Goal: Task Accomplishment & Management: Use online tool/utility

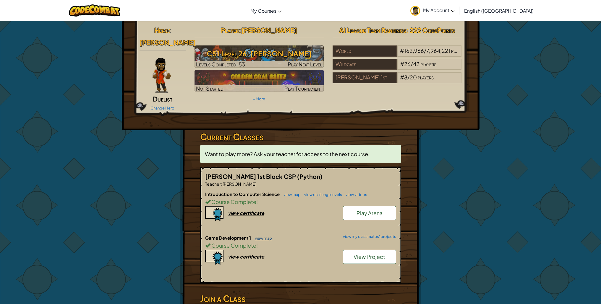
click at [262, 239] on link "view map" at bounding box center [262, 238] width 20 height 5
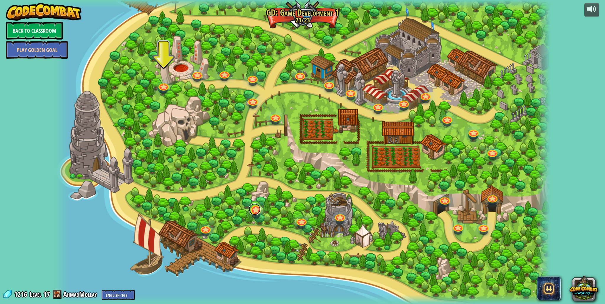
click at [254, 213] on link at bounding box center [255, 210] width 12 height 12
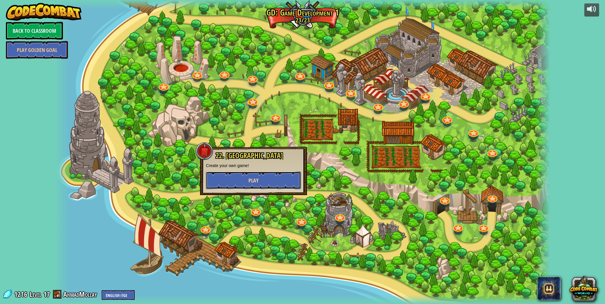
click at [251, 185] on button "Play" at bounding box center [253, 181] width 95 height 18
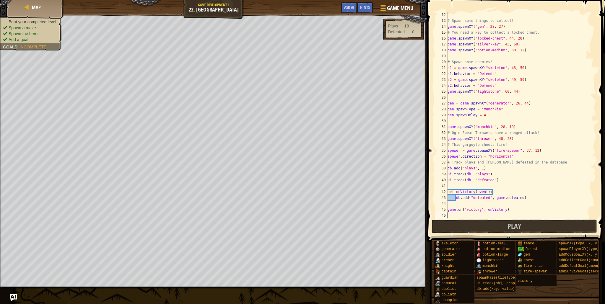
scroll to position [65, 0]
drag, startPoint x: 506, startPoint y: 181, endPoint x: 448, endPoint y: 168, distance: 59.5
click at [448, 168] on div "# Spawn some things to collect! game . spawnXY ( "gem" , 28 , 27 ) # You need a…" at bounding box center [519, 121] width 145 height 219
drag, startPoint x: 447, startPoint y: 191, endPoint x: 458, endPoint y: 197, distance: 12.3
click at [458, 197] on div "db.add("plays", 1) ui.track(db, "plays") 12 13 14 15 16 17 18 19 20 21 22 23 24…" at bounding box center [515, 115] width 162 height 207
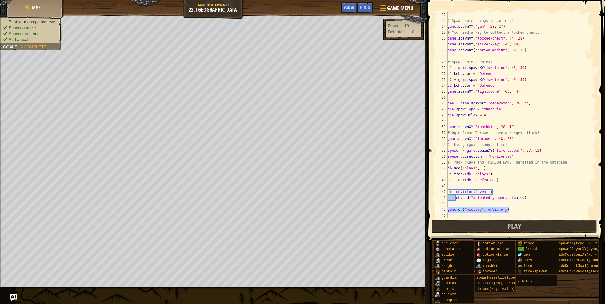
drag, startPoint x: 510, startPoint y: 210, endPoint x: 445, endPoint y: 210, distance: 64.7
click at [445, 210] on div "db.add("defeated", game.defeated) 12 13 14 15 16 17 18 19 20 21 22 23 24 25 26 …" at bounding box center [515, 115] width 162 height 207
type textarea "game.on("victory", onVictory)"
click at [449, 226] on button "Play" at bounding box center [515, 227] width 166 height 14
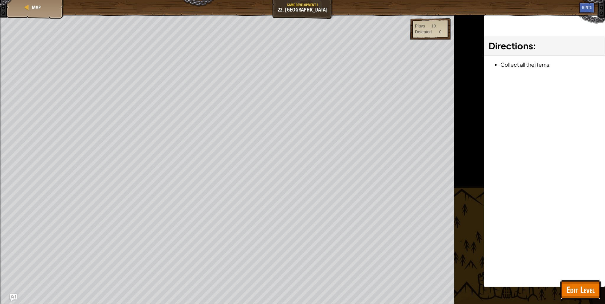
click at [578, 288] on span "Edit Level" at bounding box center [581, 290] width 28 height 12
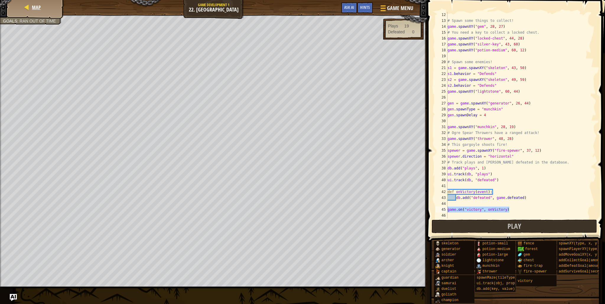
click at [32, 4] on div "Map" at bounding box center [35, 7] width 47 height 15
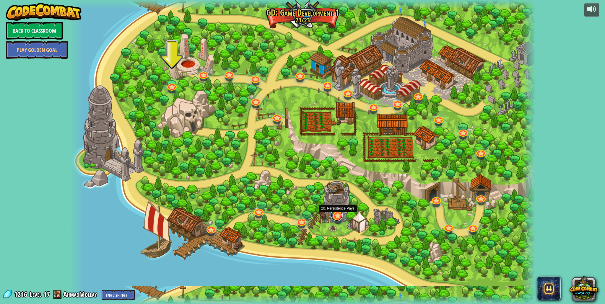
click at [334, 217] on link at bounding box center [337, 216] width 12 height 12
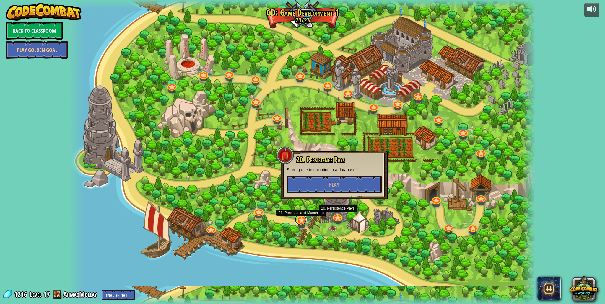
click at [305, 220] on link at bounding box center [301, 220] width 12 height 12
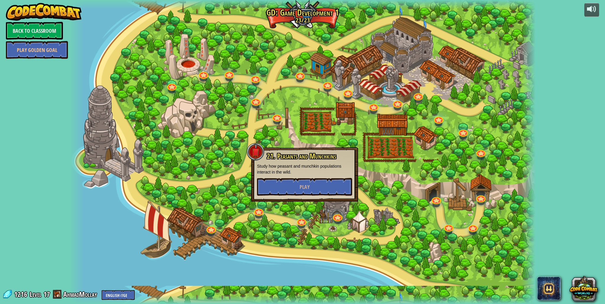
click at [328, 217] on div at bounding box center [303, 152] width 466 height 304
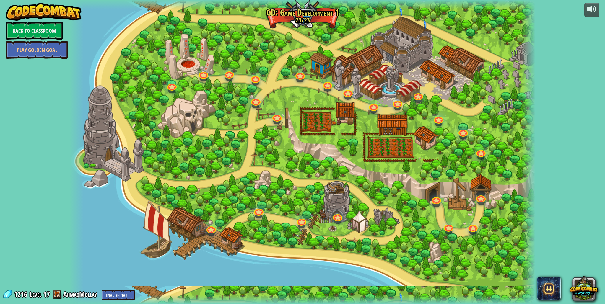
click at [337, 211] on div at bounding box center [303, 152] width 466 height 304
click at [337, 214] on link at bounding box center [337, 216] width 12 height 12
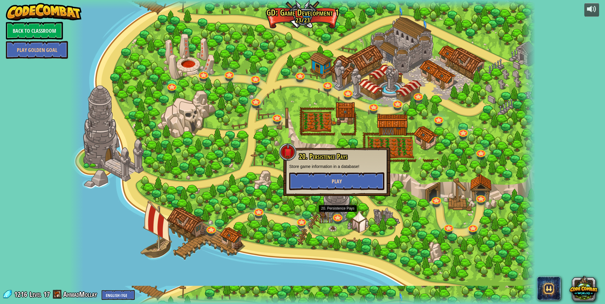
click at [334, 188] on div "20. Persistence Pays Store game information in a database! Play" at bounding box center [336, 172] width 107 height 48
click at [332, 182] on span "Play" at bounding box center [337, 181] width 10 height 7
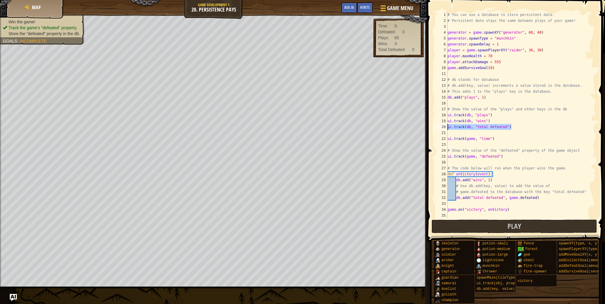
drag, startPoint x: 516, startPoint y: 127, endPoint x: 443, endPoint y: 126, distance: 73.0
click at [443, 126] on div "1 2 3 4 5 6 7 8 9 10 11 12 13 14 15 16 17 18 19 20 21 22 23 24 25 26 27 28 29 3…" at bounding box center [515, 115] width 162 height 207
drag, startPoint x: 458, startPoint y: 199, endPoint x: 544, endPoint y: 199, distance: 86.9
click at [544, 199] on div "# You can use a database to store persistent data. # Persistent data stays the …" at bounding box center [522, 121] width 150 height 219
drag, startPoint x: 493, startPoint y: 181, endPoint x: 457, endPoint y: 180, distance: 36.1
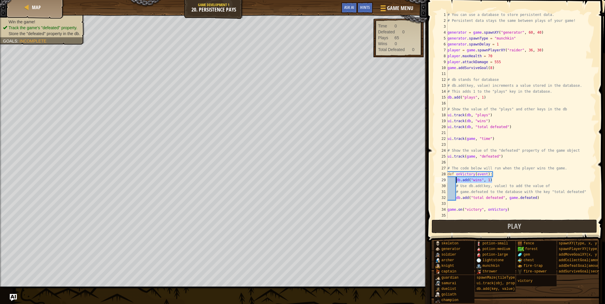
click at [457, 180] on div "# You can use a database to store persistent data. # Persistent data stays the …" at bounding box center [522, 121] width 150 height 219
type textarea "db.add("wins", 1)"
